Goal: Information Seeking & Learning: Check status

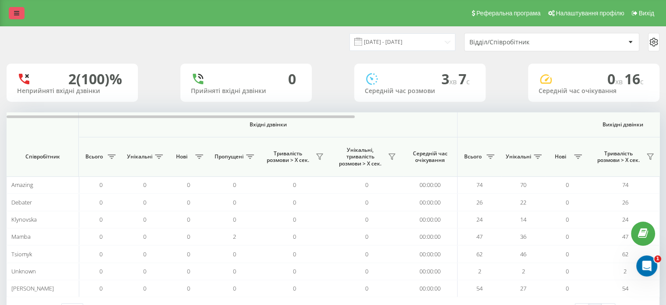
click at [17, 13] on icon at bounding box center [16, 13] width 5 height 6
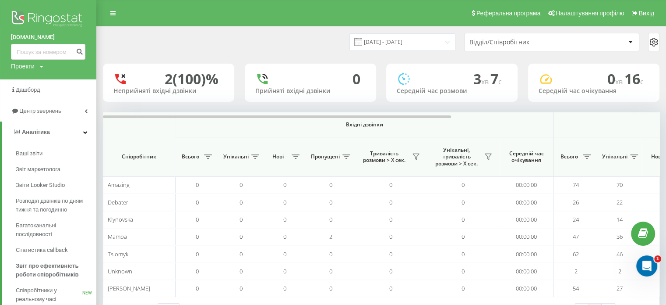
click at [199, 49] on div "21.08.2025 - 21.08.2025 Відділ/Співробітник" at bounding box center [381, 42] width 557 height 18
click at [250, 50] on div "21.08.2025 - 21.08.2025 Відділ/Співробітник" at bounding box center [381, 42] width 557 height 18
click at [418, 44] on input "21.08.2025 - 21.08.2025" at bounding box center [403, 41] width 106 height 17
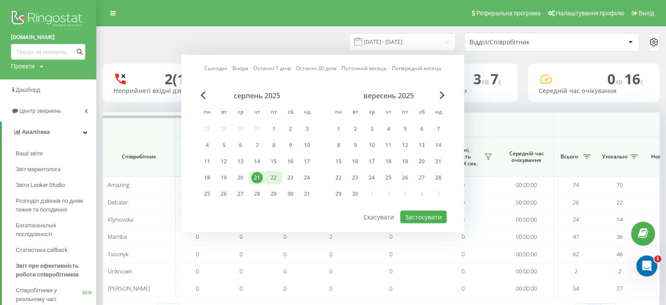
click at [275, 176] on div "22" at bounding box center [273, 177] width 11 height 11
click at [420, 214] on button "Застосувати" at bounding box center [423, 216] width 46 height 13
type input "[DATE] - [DATE]"
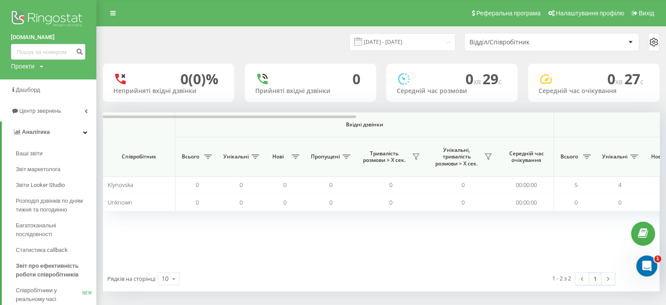
click at [394, 252] on div "Вхідні дзвінки Вихідні дзвінки Всі дзвінки Співробітник Всього Унікальні Нові П…" at bounding box center [381, 188] width 557 height 153
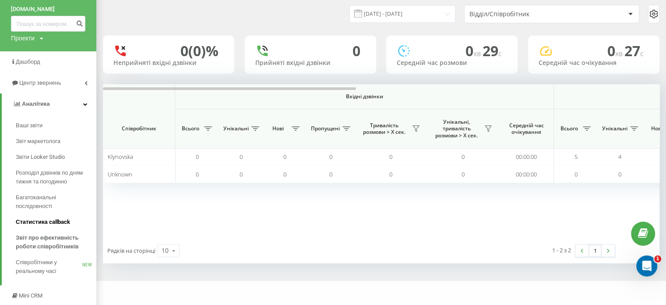
scroll to position [44, 0]
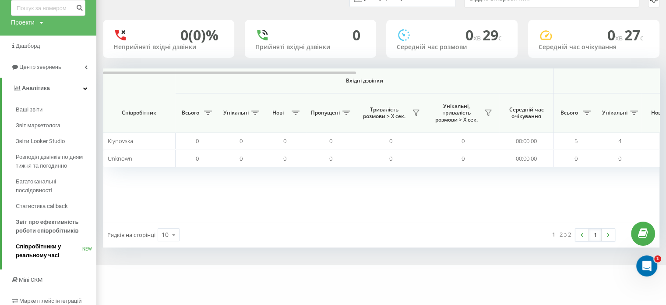
click at [29, 255] on span "Співробітники у реальному часі" at bounding box center [49, 251] width 67 height 18
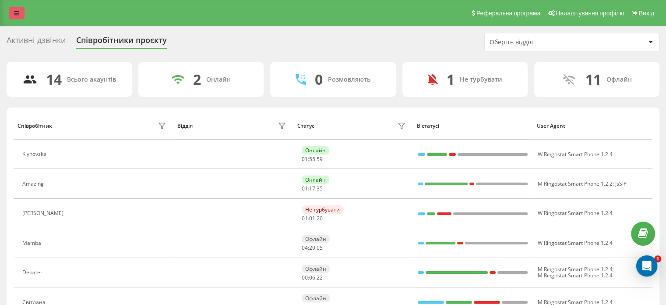
click at [12, 8] on link at bounding box center [17, 13] width 16 height 12
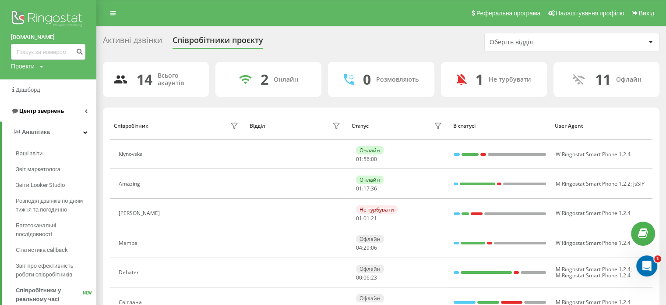
click at [68, 107] on link "Центр звернень" at bounding box center [48, 110] width 96 height 21
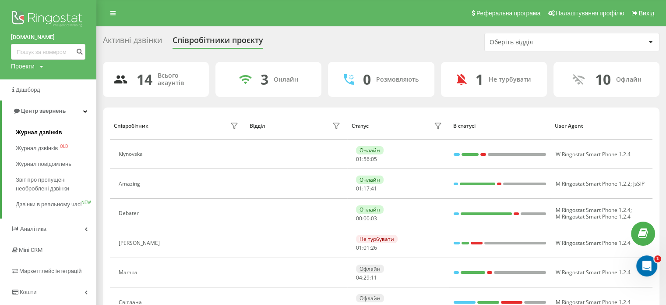
click at [42, 133] on span "Журнал дзвінків" at bounding box center [39, 132] width 46 height 9
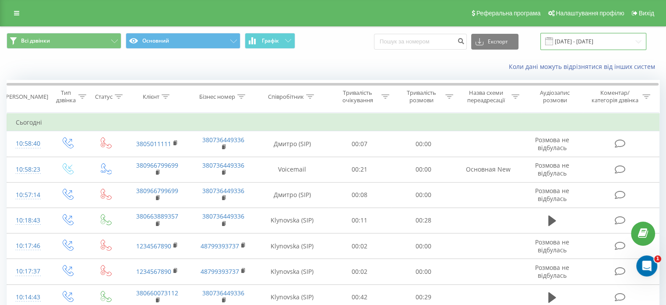
click at [569, 41] on input "22.07.2025 - 22.08.2025" at bounding box center [594, 41] width 106 height 17
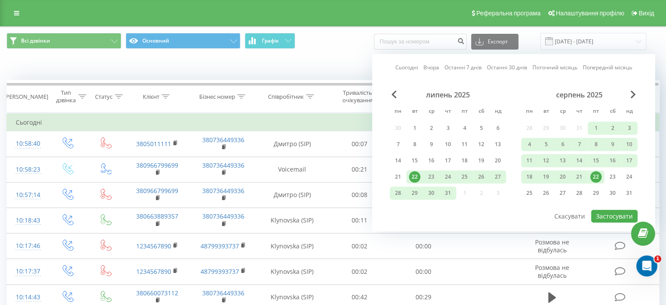
click at [597, 175] on div "22" at bounding box center [596, 176] width 11 height 11
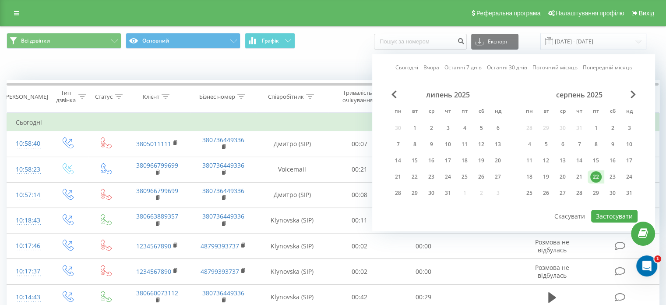
click at [597, 175] on div "22" at bounding box center [596, 176] width 11 height 11
click at [613, 214] on button "Застосувати" at bounding box center [615, 215] width 46 height 13
type input "[DATE] - [DATE]"
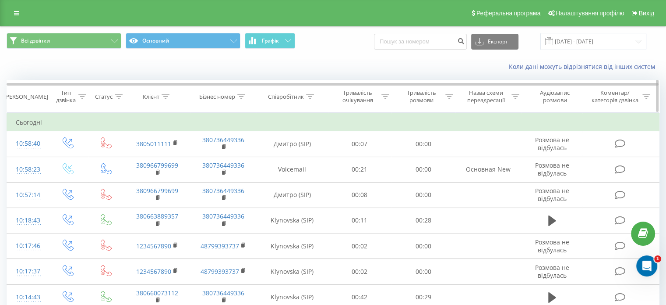
click at [309, 96] on icon at bounding box center [310, 96] width 8 height 4
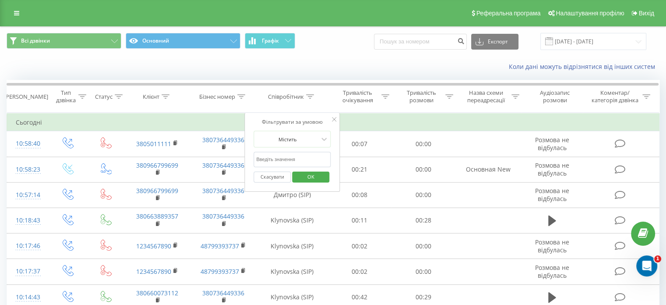
click at [300, 156] on input "text" at bounding box center [292, 159] width 77 height 15
type input "mamba"
click at [304, 175] on span "OK" at bounding box center [311, 177] width 25 height 14
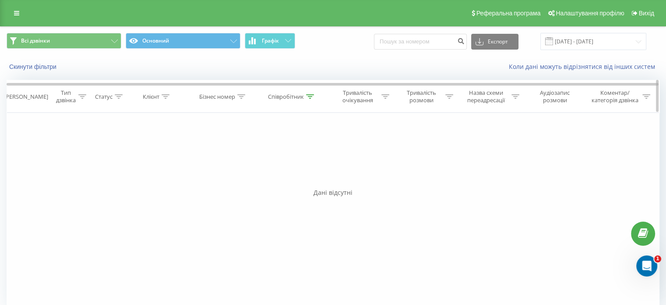
click at [307, 96] on icon at bounding box center [310, 96] width 8 height 4
click at [292, 161] on input "mamba" at bounding box center [292, 159] width 77 height 15
click at [292, 161] on input "text" at bounding box center [292, 159] width 77 height 15
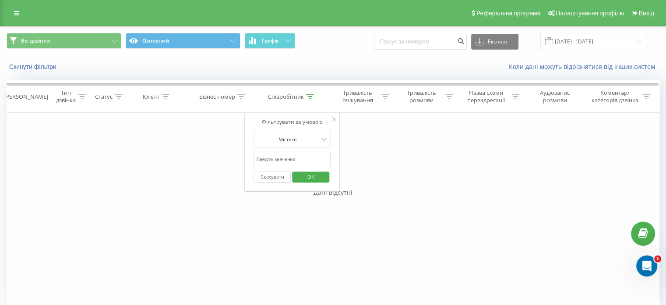
type input "debater"
click at [312, 178] on span "OK" at bounding box center [311, 177] width 25 height 14
click at [311, 94] on icon at bounding box center [310, 96] width 8 height 4
click at [305, 159] on input "debater" at bounding box center [292, 159] width 77 height 15
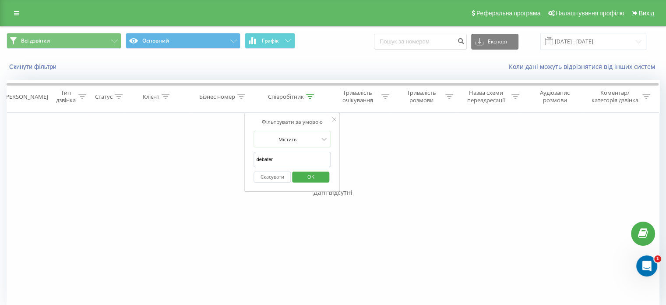
click at [305, 159] on input "debater" at bounding box center [292, 159] width 77 height 15
click at [311, 174] on span "OK" at bounding box center [311, 177] width 25 height 14
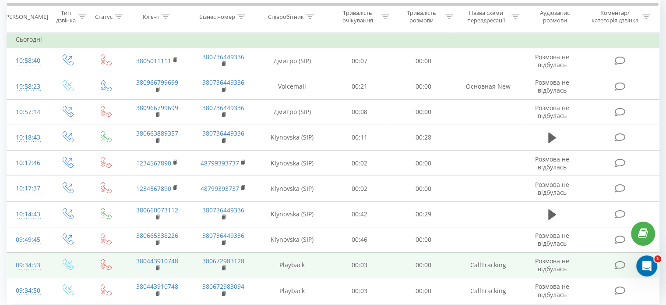
scroll to position [25, 0]
